Goal: Information Seeking & Learning: Learn about a topic

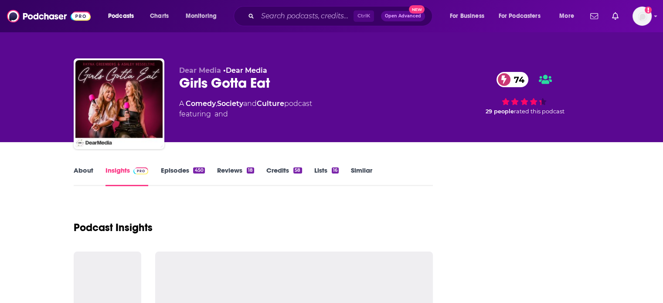
click at [276, 38] on div "Dear Media • Dear Media Girls Gotta Eat 74 A Comedy , Society and Culture podca…" at bounding box center [332, 71] width 558 height 142
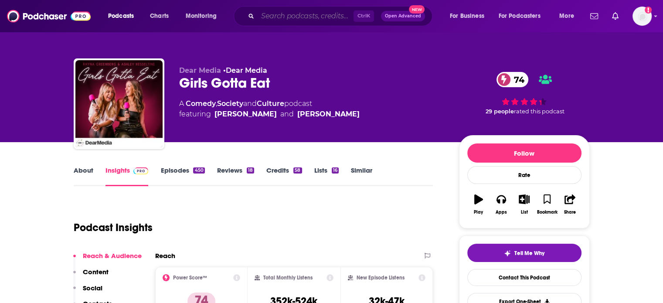
click at [266, 16] on input "Search podcasts, credits, & more..." at bounding box center [306, 16] width 96 height 14
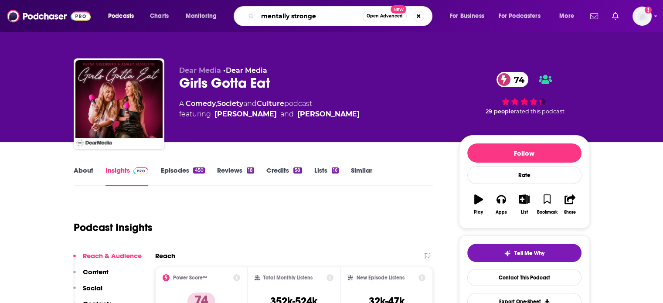
type input "mentally stronger"
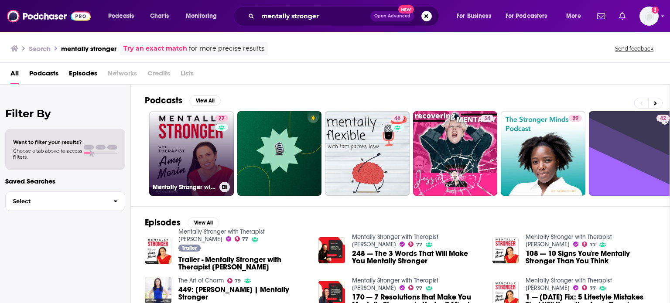
click at [185, 138] on link "77 Mentally Stronger with Therapist [PERSON_NAME]" at bounding box center [191, 153] width 85 height 85
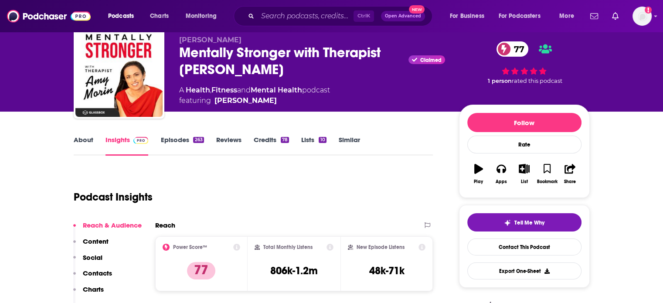
scroll to position [31, 0]
